Goal: Use online tool/utility: Use online tool/utility

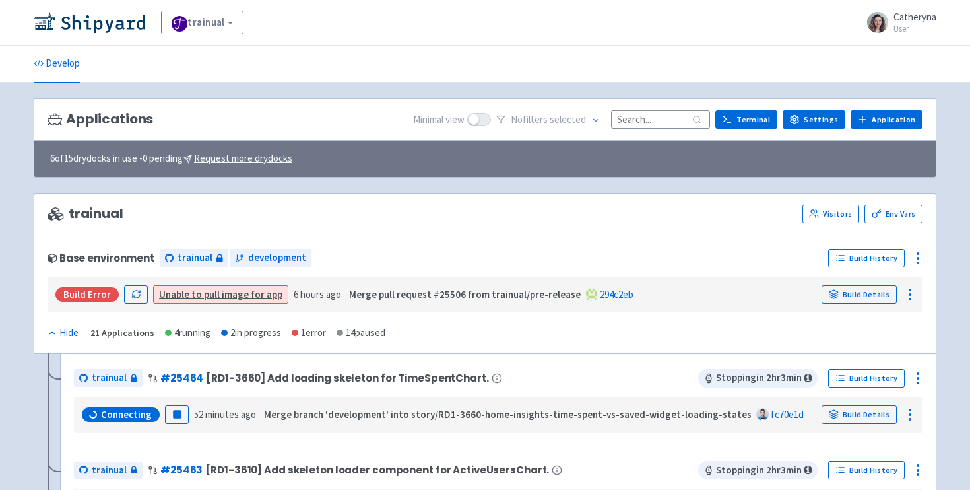
click at [649, 114] on input at bounding box center [660, 119] width 99 height 18
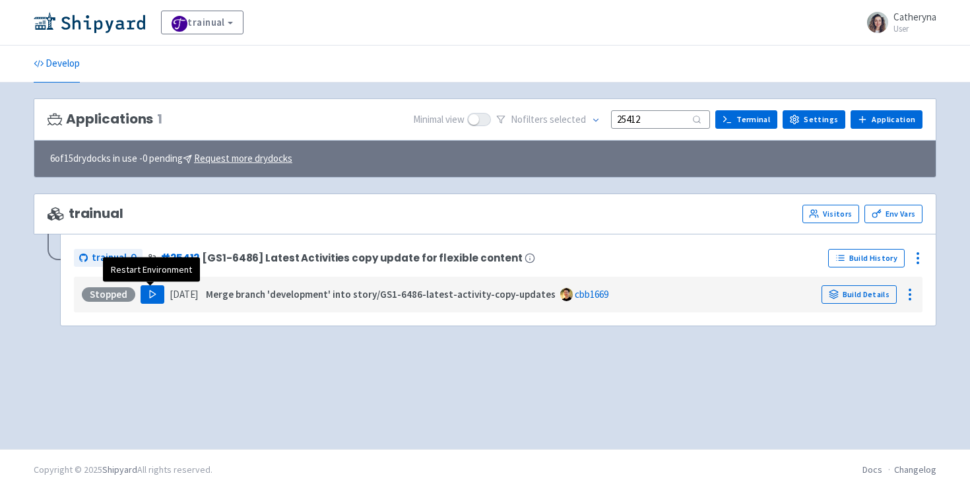
type input "25412"
click at [145, 300] on button "Play" at bounding box center [153, 294] width 24 height 18
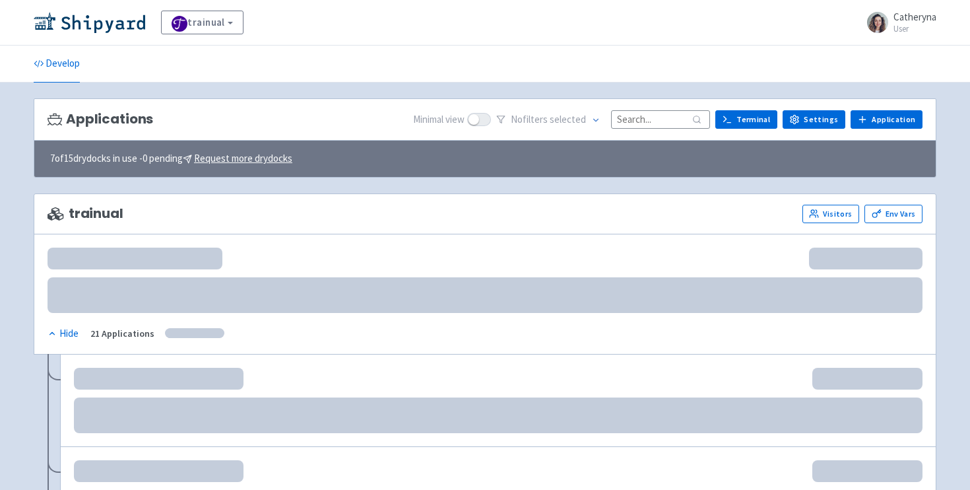
click at [651, 119] on input at bounding box center [660, 119] width 99 height 18
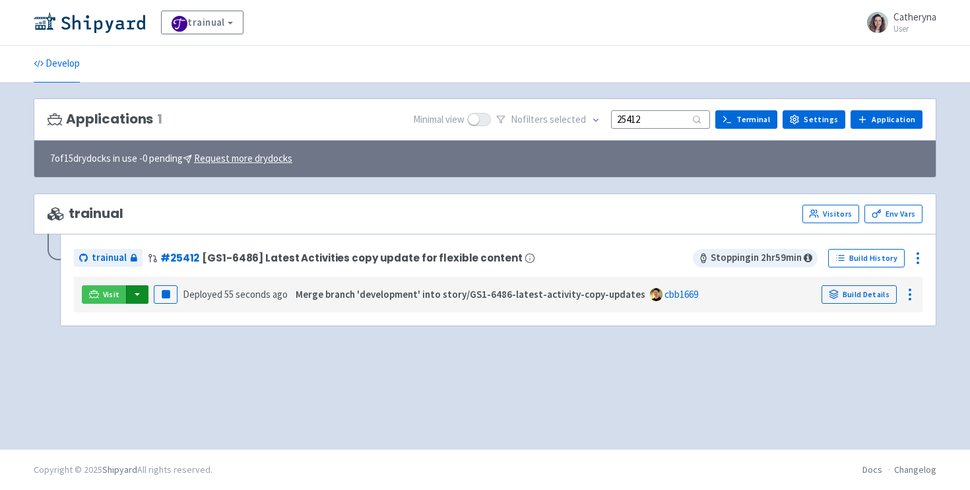
type input "25412"
click at [135, 303] on button "button" at bounding box center [137, 294] width 22 height 18
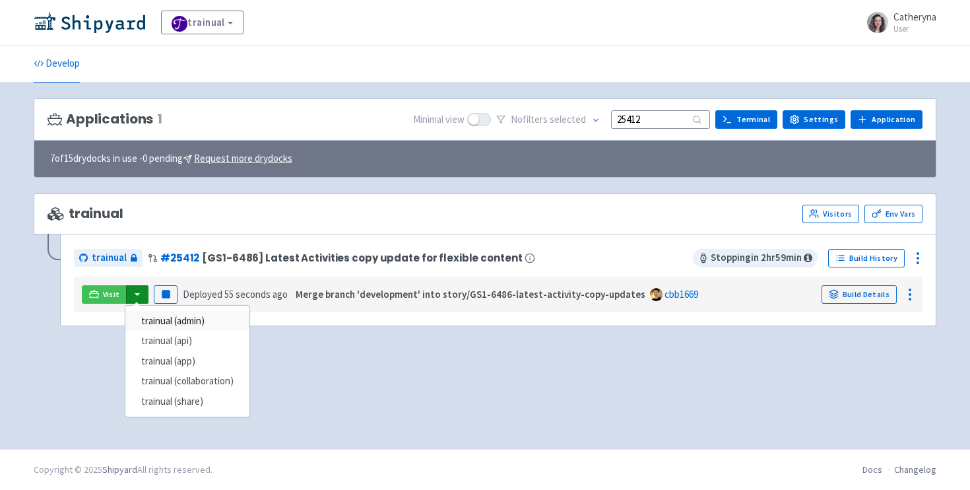
click at [232, 326] on link "trainual (admin)" at bounding box center [187, 321] width 124 height 20
